Goal: Task Accomplishment & Management: Use online tool/utility

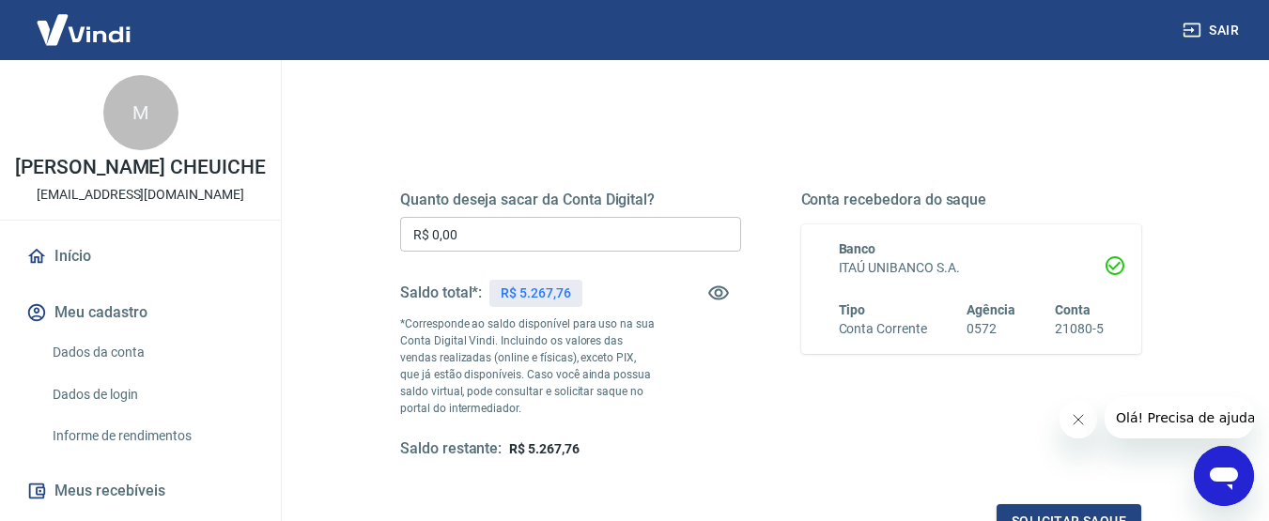
scroll to position [188, 0]
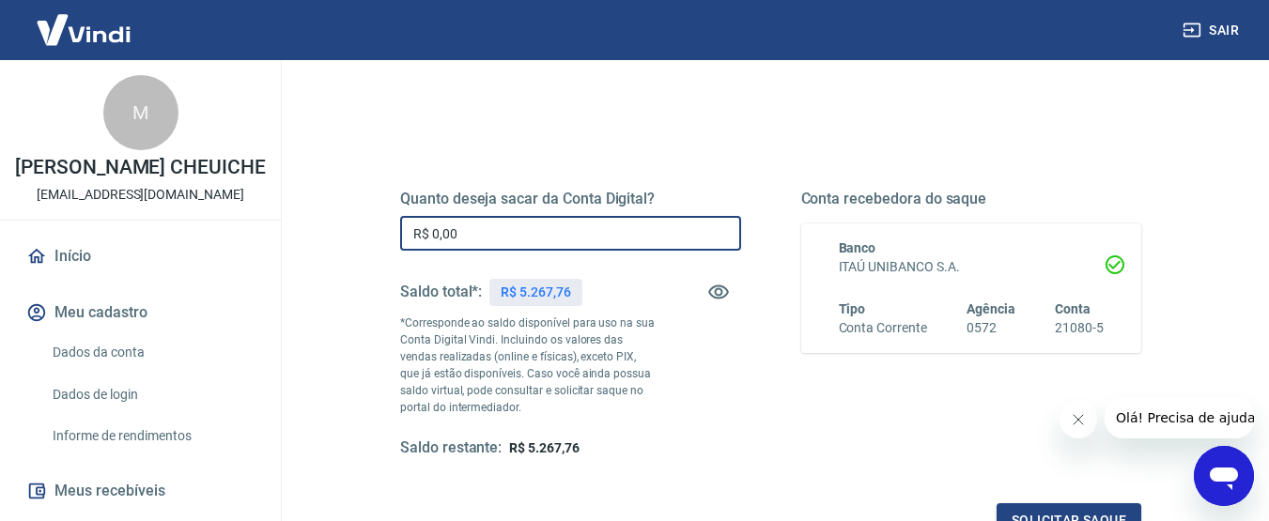
drag, startPoint x: 462, startPoint y: 232, endPoint x: 405, endPoint y: 238, distance: 57.6
click at [427, 226] on input "R$ 0,00" at bounding box center [570, 233] width 341 height 35
click at [491, 235] on input "R$ 526,77" at bounding box center [570, 233] width 341 height 35
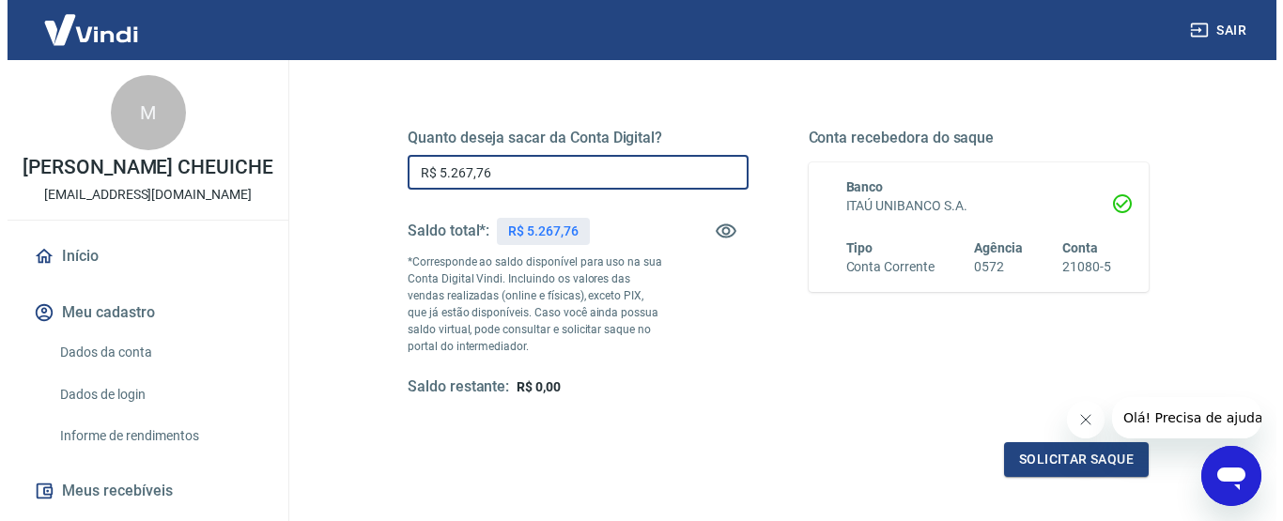
scroll to position [282, 0]
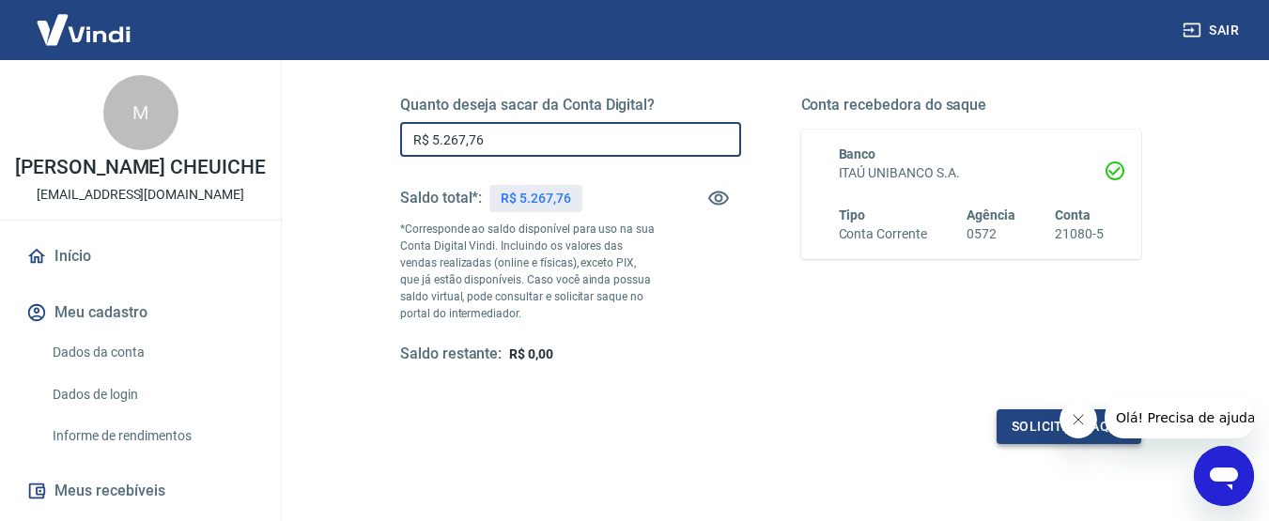
type input "R$ 5.267,76"
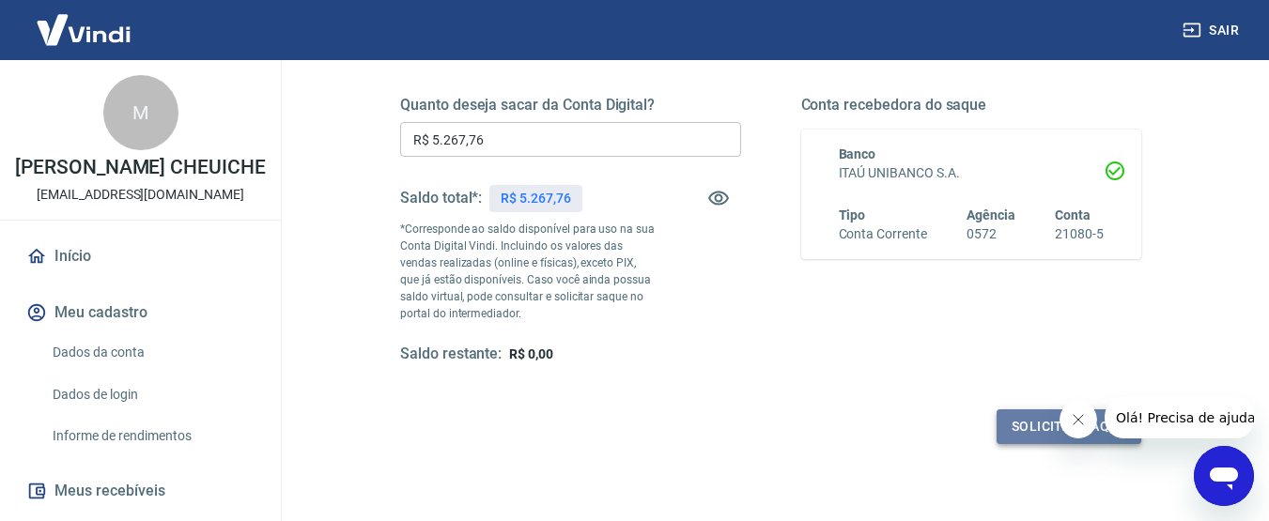
click at [1037, 429] on button "Solicitar saque" at bounding box center [1069, 427] width 145 height 35
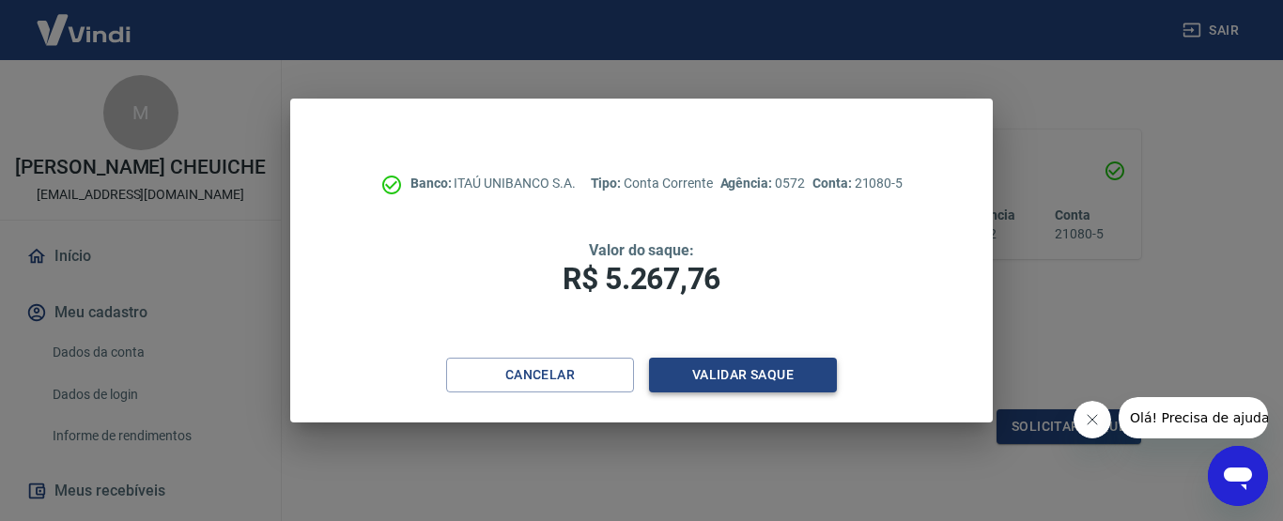
click at [750, 367] on button "Validar saque" at bounding box center [743, 375] width 188 height 35
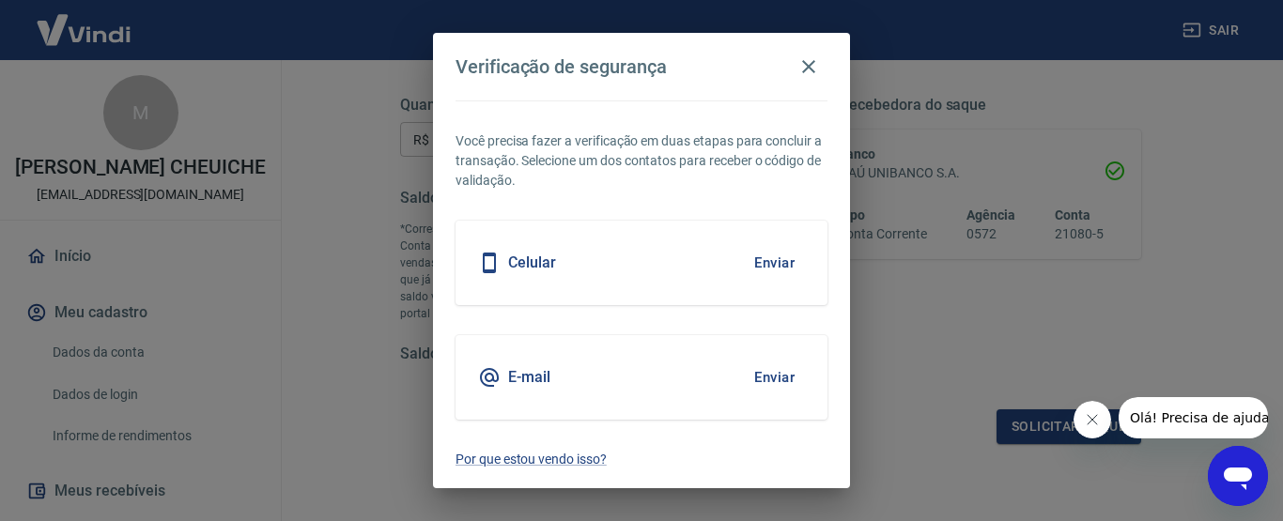
click at [782, 259] on button "Enviar" at bounding box center [774, 262] width 61 height 39
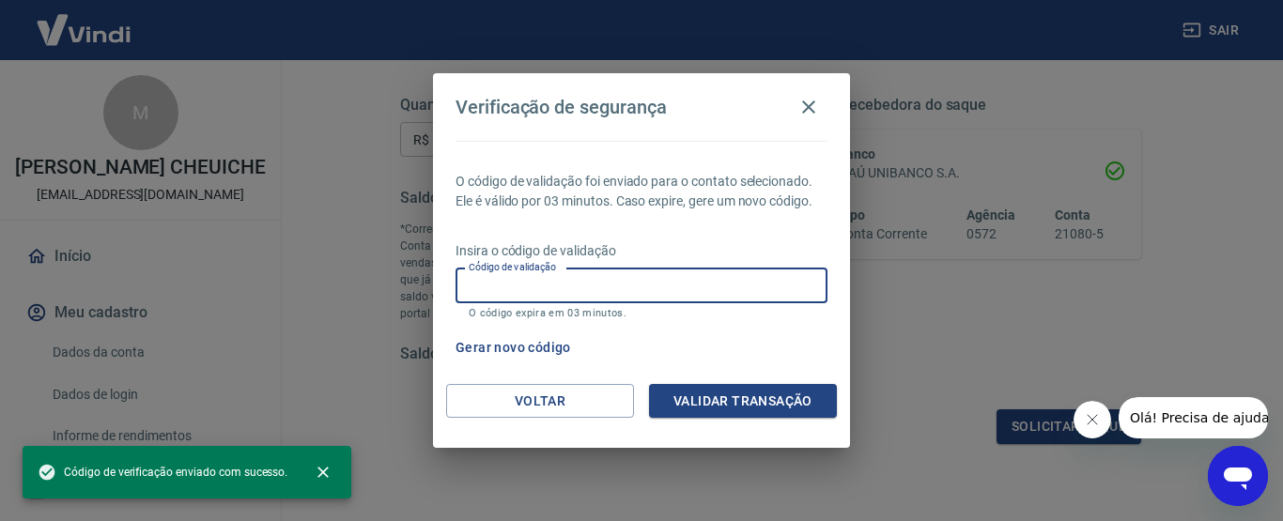
click at [489, 291] on input "Código de validação" at bounding box center [642, 286] width 372 height 35
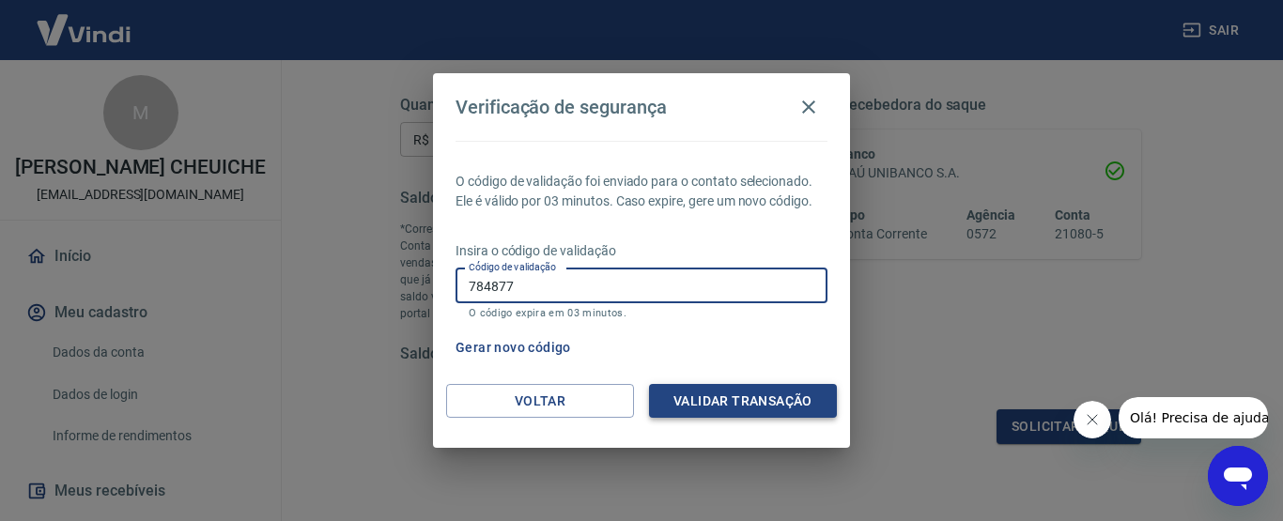
type input "784877"
click at [788, 398] on button "Validar transação" at bounding box center [743, 401] width 188 height 35
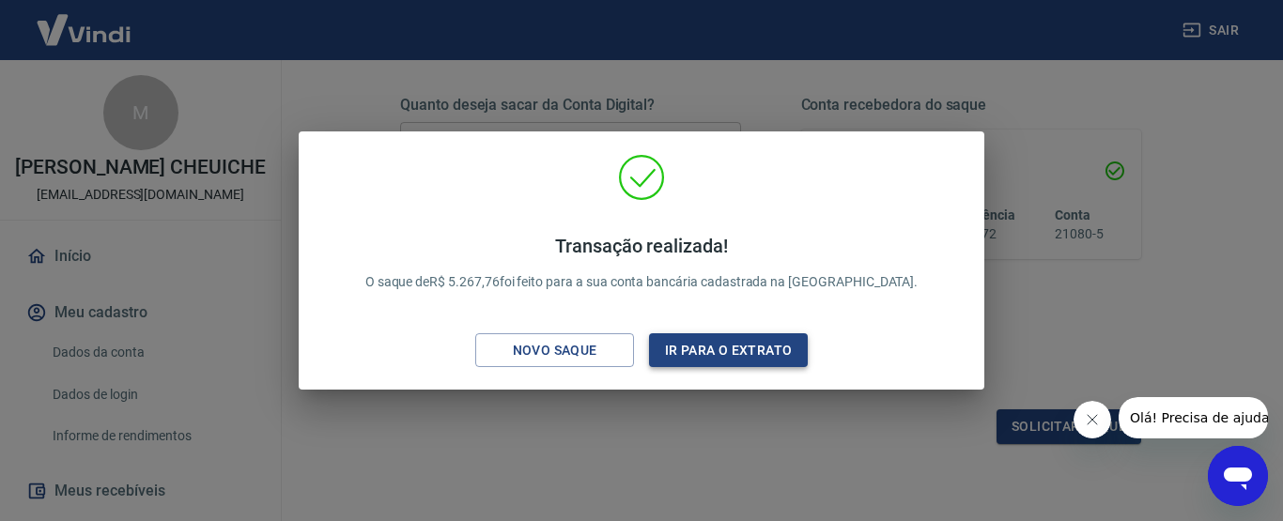
click at [741, 344] on button "Ir para o extrato" at bounding box center [728, 351] width 159 height 35
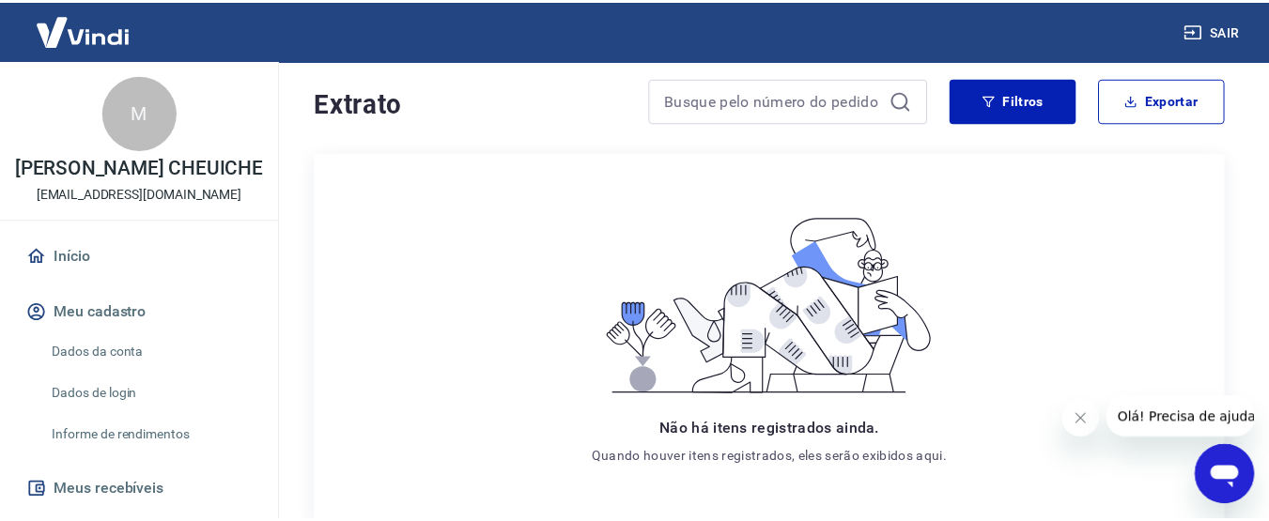
scroll to position [39, 0]
